Goal: Task Accomplishment & Management: Manage account settings

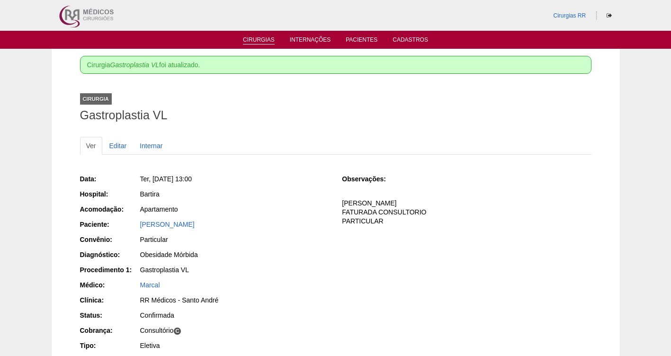
click at [255, 36] on link "Cirurgias" at bounding box center [259, 40] width 32 height 8
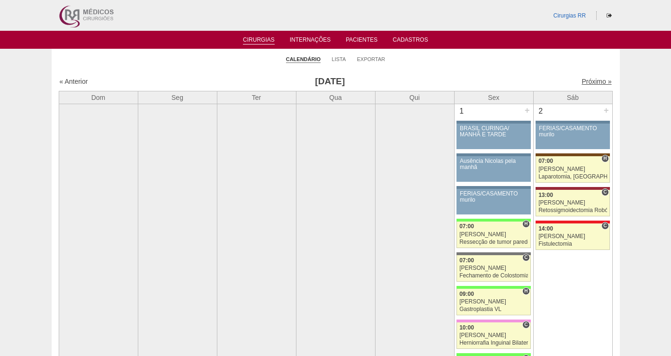
click at [584, 83] on link "Próximo »" at bounding box center [596, 82] width 30 height 8
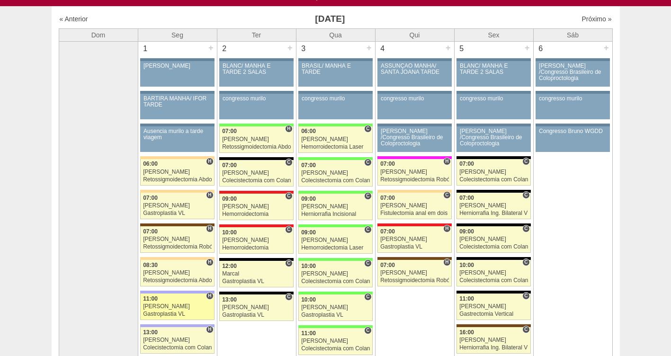
scroll to position [47, 0]
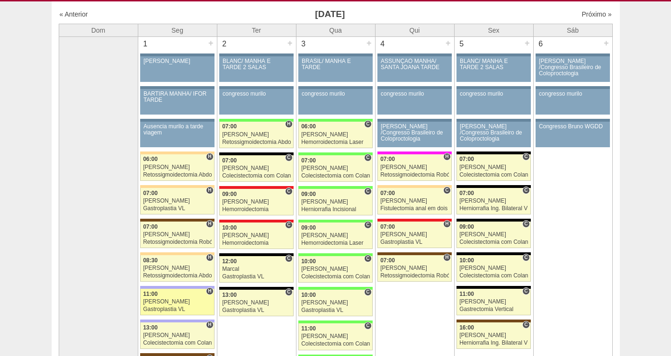
click at [169, 306] on link "88096 Bruno H 11:00 Bruno Gastroplastia VL Hospital Christóvão da Gama Christov…" at bounding box center [177, 302] width 74 height 27
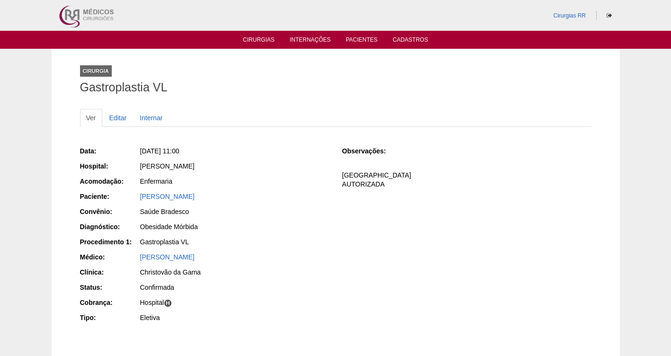
drag, startPoint x: 210, startPoint y: 199, endPoint x: 120, endPoint y: 203, distance: 90.5
click at [120, 203] on div "Paciente: Camila Souza Franca" at bounding box center [204, 198] width 249 height 12
copy link "Camila Souza Franca"
click at [175, 200] on div "Camila Souza Franca" at bounding box center [234, 196] width 189 height 9
click at [166, 195] on link "Camila Souza Franca" at bounding box center [167, 197] width 54 height 8
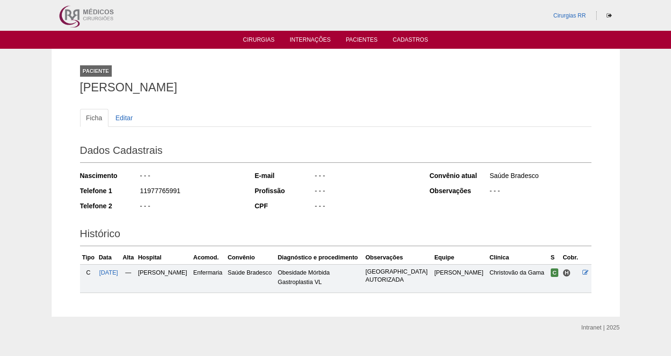
drag, startPoint x: 201, startPoint y: 188, endPoint x: 125, endPoint y: 187, distance: 76.2
click at [125, 187] on div "Telefone 1 11977765991" at bounding box center [161, 192] width 162 height 12
copy div "11977765991"
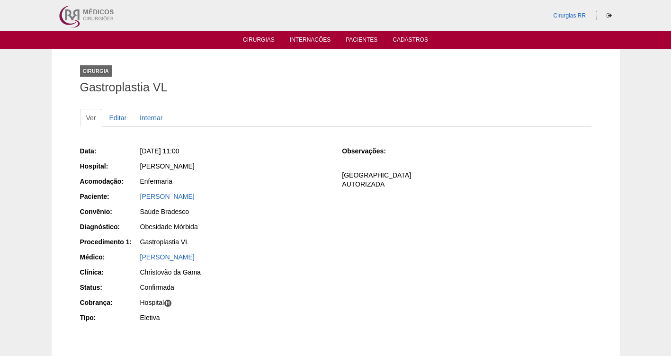
drag, startPoint x: 228, startPoint y: 194, endPoint x: 118, endPoint y: 200, distance: 110.0
click at [118, 200] on div "Paciente: [PERSON_NAME]" at bounding box center [204, 198] width 249 height 12
copy div "Paciente: [PERSON_NAME]"
click at [261, 43] on link "Cirurgias" at bounding box center [259, 40] width 32 height 8
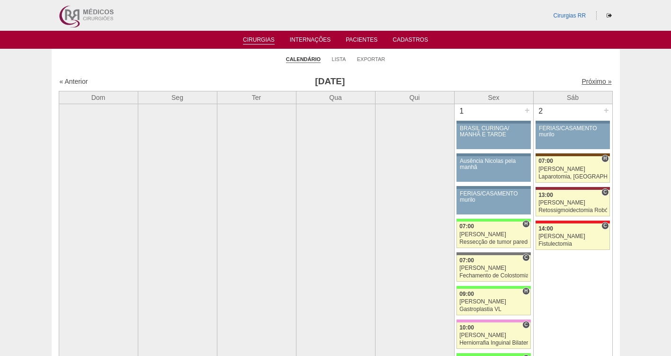
click at [586, 81] on link "Próximo »" at bounding box center [596, 82] width 30 height 8
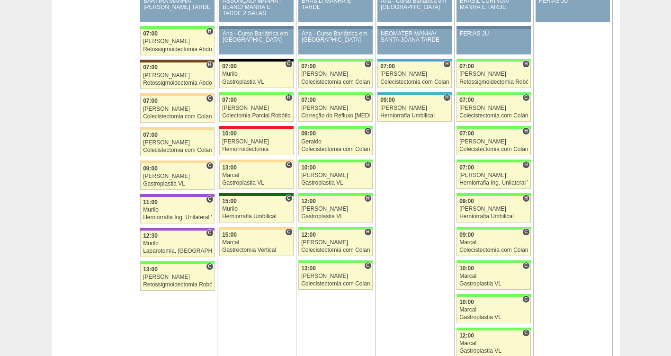
scroll to position [1461, 0]
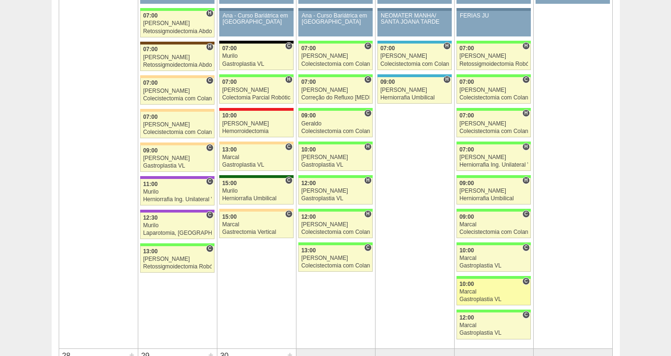
click at [483, 297] on div "Gastroplastia VL" at bounding box center [493, 299] width 69 height 6
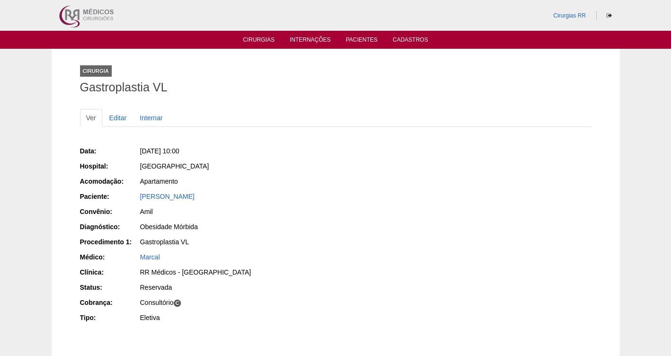
drag, startPoint x: 226, startPoint y: 154, endPoint x: 153, endPoint y: 150, distance: 73.0
click at [153, 150] on div "Sex, 26/09/2025 - 10:00" at bounding box center [234, 150] width 189 height 9
copy span "26/09/2025 - 10:00"
click at [118, 119] on link "Editar" at bounding box center [118, 118] width 30 height 18
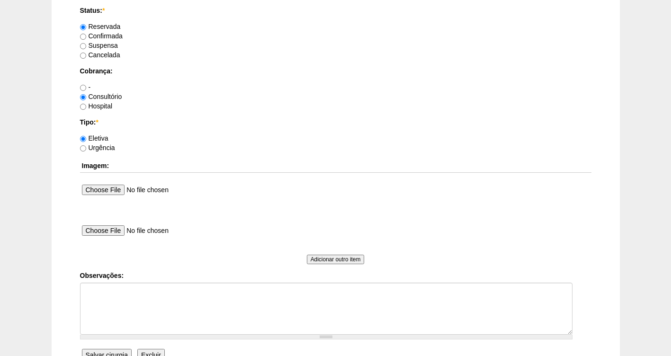
scroll to position [795, 0]
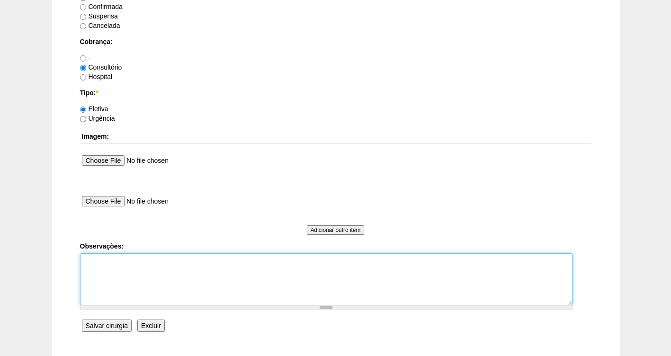
click at [111, 264] on textarea "Observações:" at bounding box center [326, 279] width 492 height 52
type textarea "f"
type textarea "FATURADA CONSULTORIO AUTORIZADA"
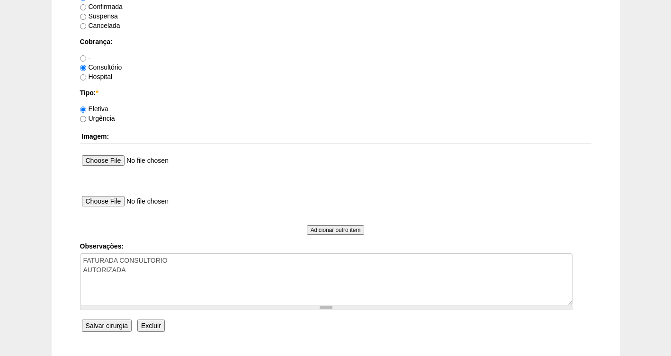
click at [107, 326] on input "Salvar cirurgia" at bounding box center [107, 325] width 50 height 12
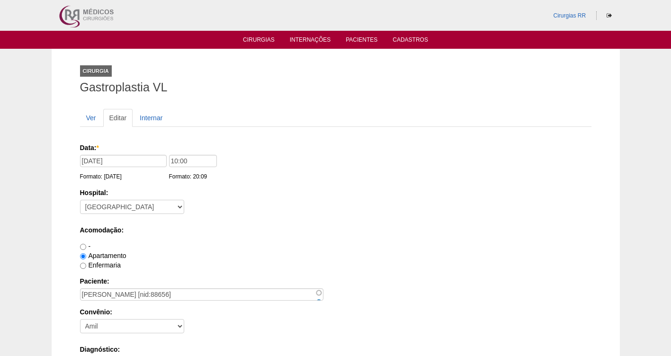
scroll to position [795, 0]
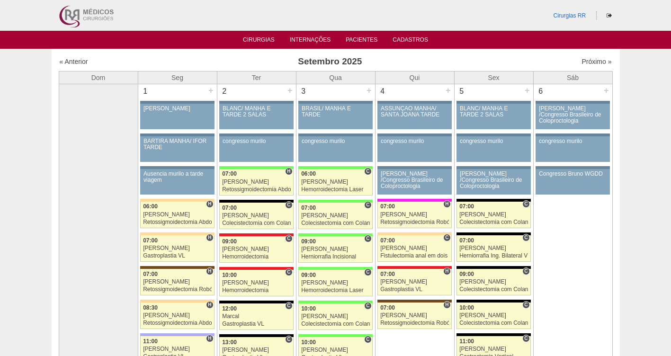
scroll to position [1461, 0]
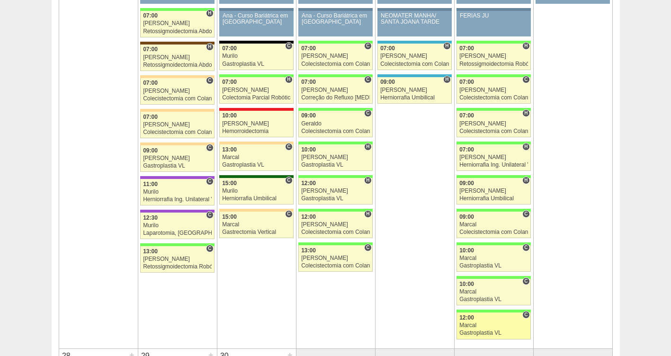
click at [495, 319] on div "12:00" at bounding box center [493, 318] width 69 height 6
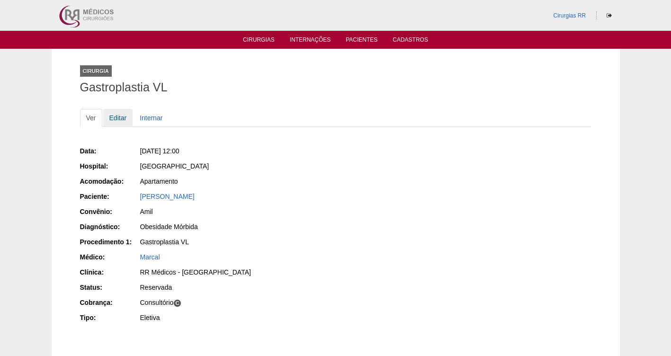
click at [119, 119] on link "Editar" at bounding box center [118, 118] width 30 height 18
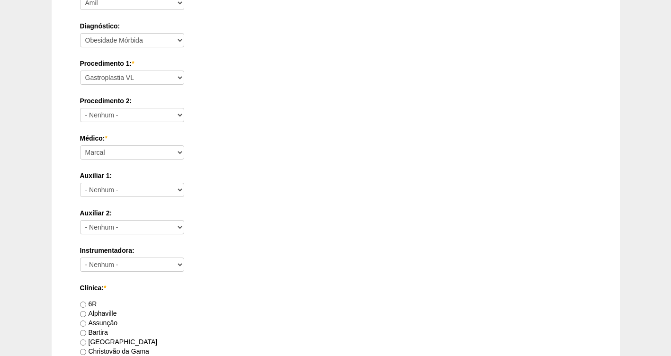
scroll to position [789, 0]
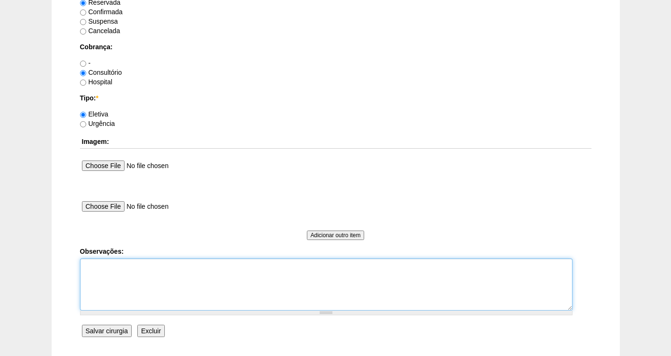
click at [97, 267] on textarea "Observações:" at bounding box center [326, 284] width 492 height 52
type textarea "FATURADA CONSULTORIO AUTORIZADA"
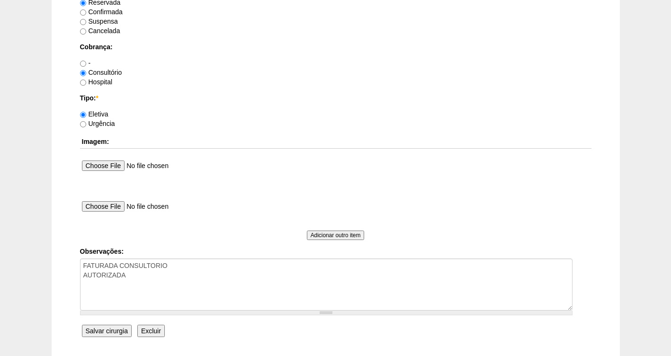
click at [102, 336] on input "Salvar cirurgia" at bounding box center [107, 331] width 50 height 12
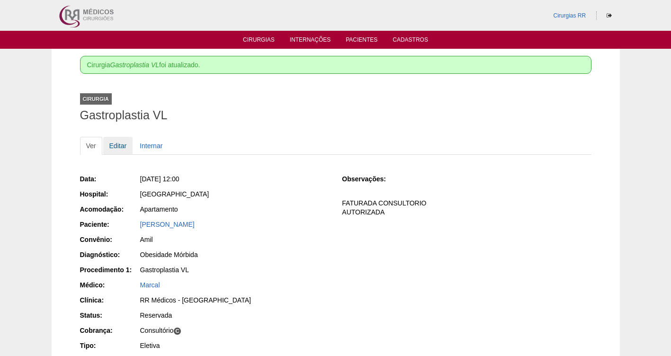
click at [123, 146] on link "Editar" at bounding box center [118, 146] width 30 height 18
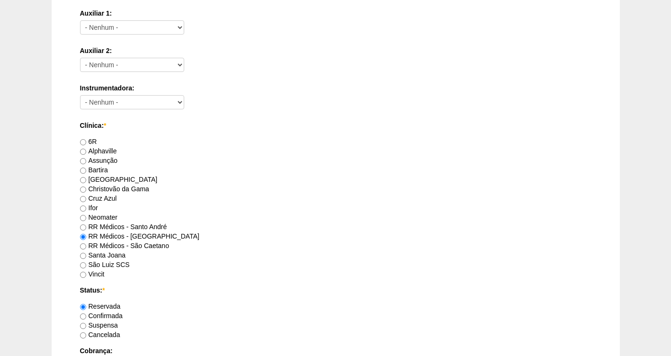
scroll to position [487, 0]
click at [110, 313] on label "Confirmada" at bounding box center [101, 314] width 43 height 8
click at [86, 313] on input "Confirmada" at bounding box center [83, 315] width 6 height 6
radio input "true"
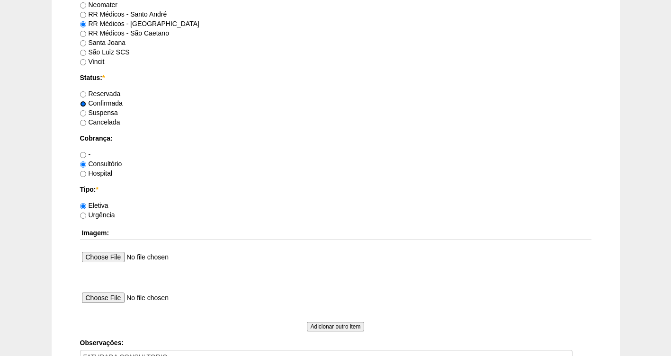
scroll to position [864, 0]
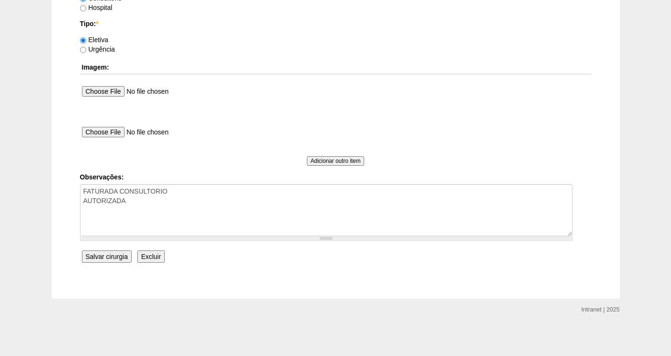
click at [106, 256] on input "Salvar cirurgia" at bounding box center [107, 256] width 50 height 12
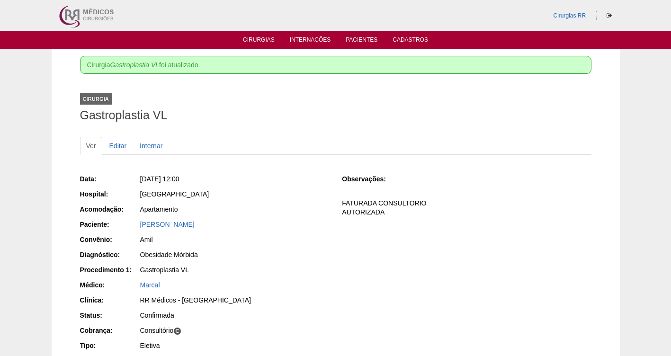
drag, startPoint x: 223, startPoint y: 178, endPoint x: 154, endPoint y: 176, distance: 68.7
click at [154, 176] on div "[DATE] 12:00" at bounding box center [234, 178] width 189 height 9
copy span "[DATE] 12:00"
